Goal: Task Accomplishment & Management: Manage account settings

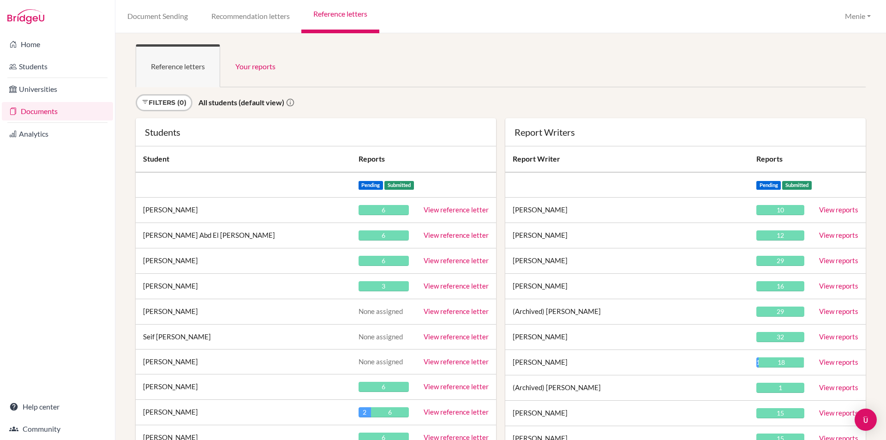
scroll to position [16668, 0]
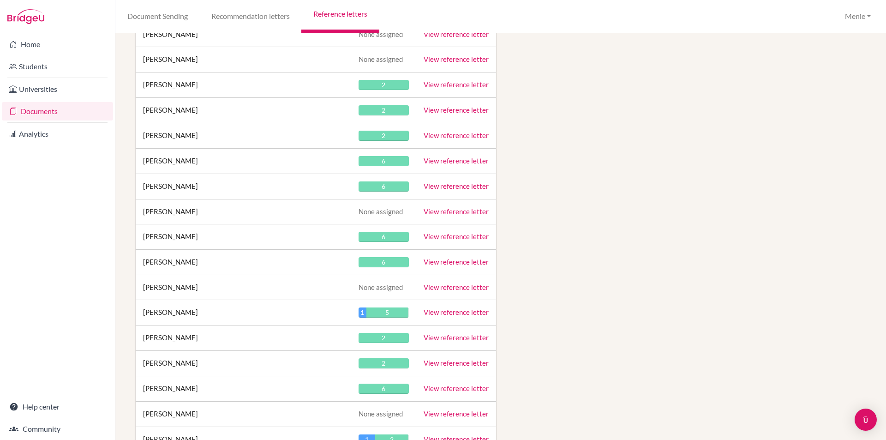
click at [451, 233] on link "View reference letter" at bounding box center [455, 236] width 65 height 8
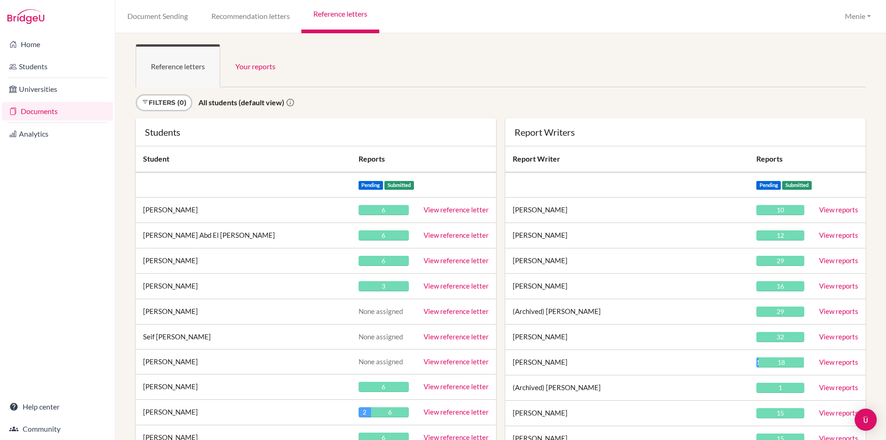
scroll to position [1239, 0]
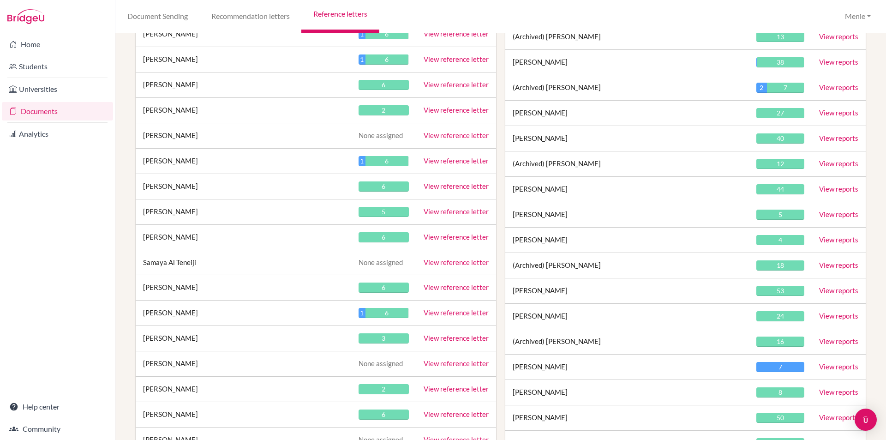
click at [448, 234] on link "View reference letter" at bounding box center [455, 236] width 65 height 8
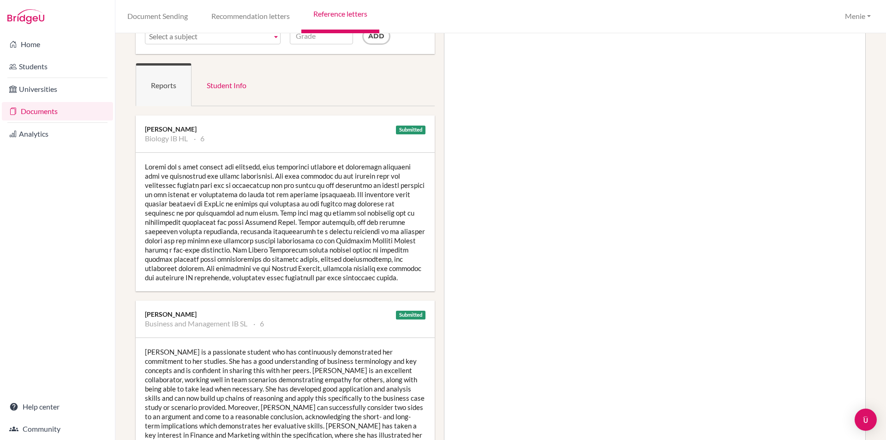
scroll to position [138, 0]
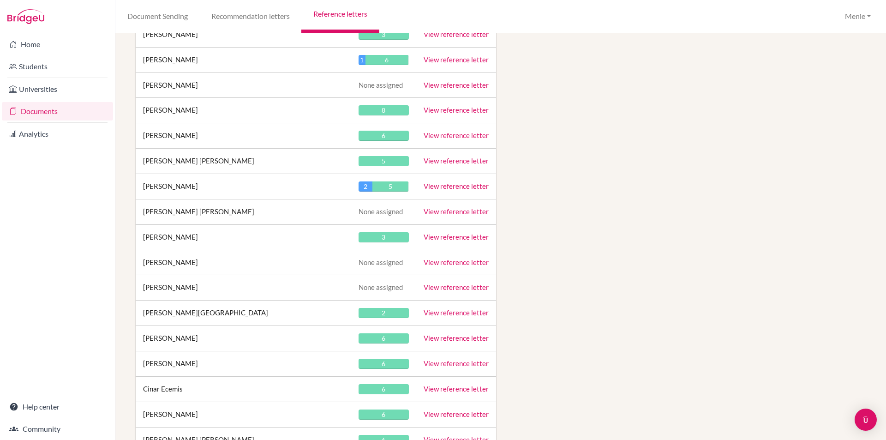
scroll to position [18666, 0]
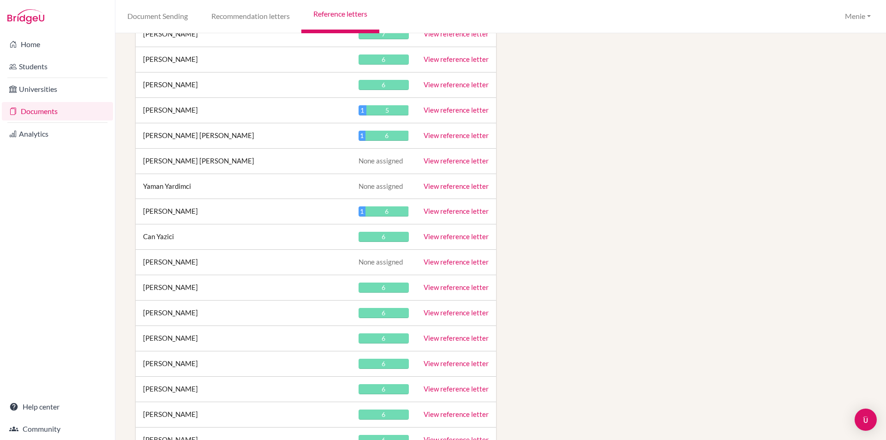
click at [448, 237] on link "View reference letter" at bounding box center [455, 236] width 65 height 8
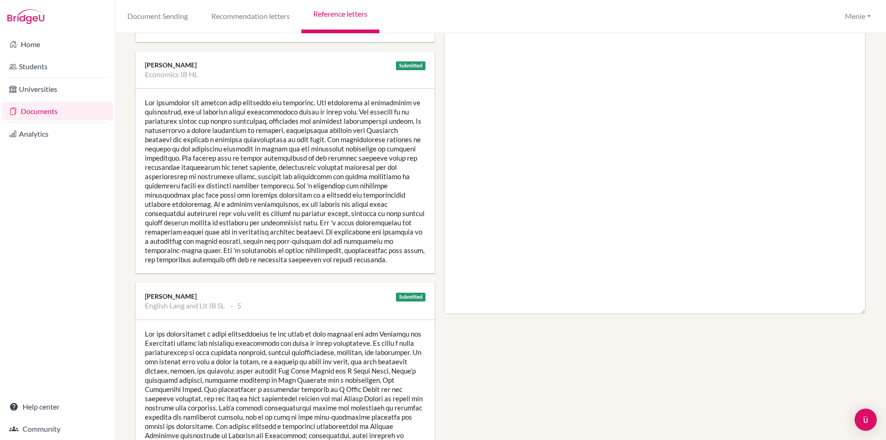
scroll to position [323, 0]
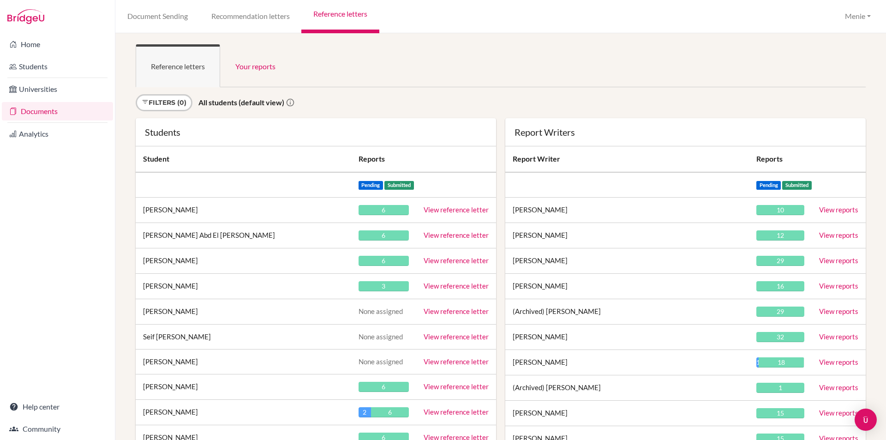
scroll to position [4781, 0]
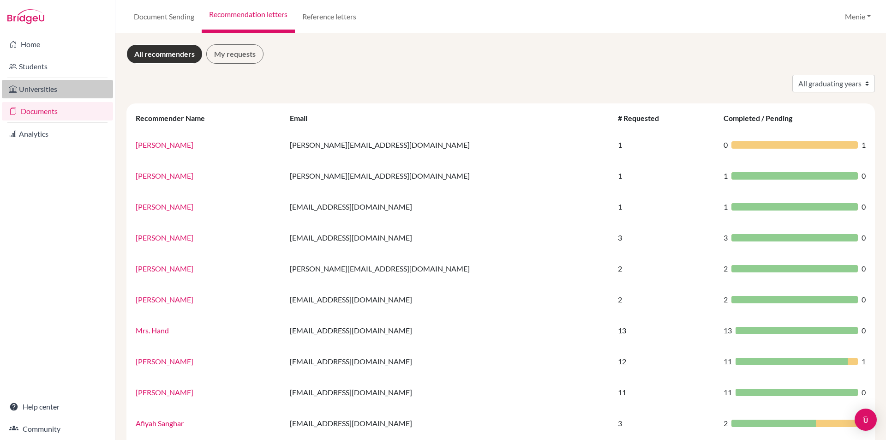
click at [41, 89] on link "Universities" at bounding box center [57, 89] width 111 height 18
